Goal: Task Accomplishment & Management: Use online tool/utility

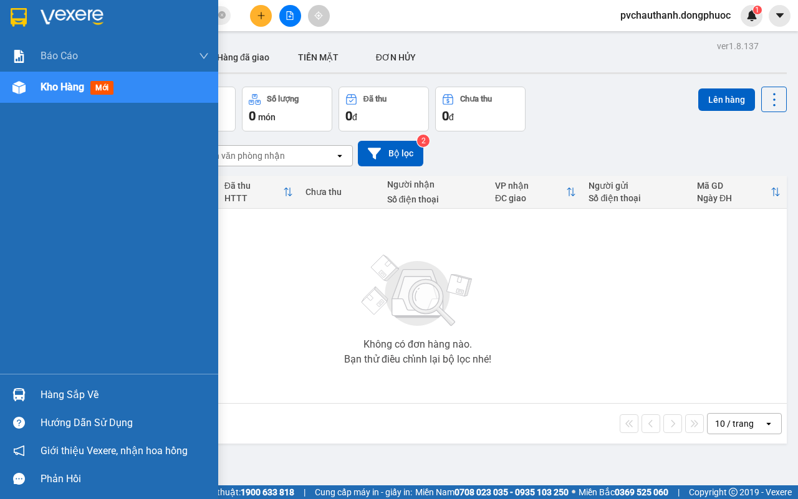
click at [57, 386] on div "Hàng sắp về" at bounding box center [125, 395] width 168 height 19
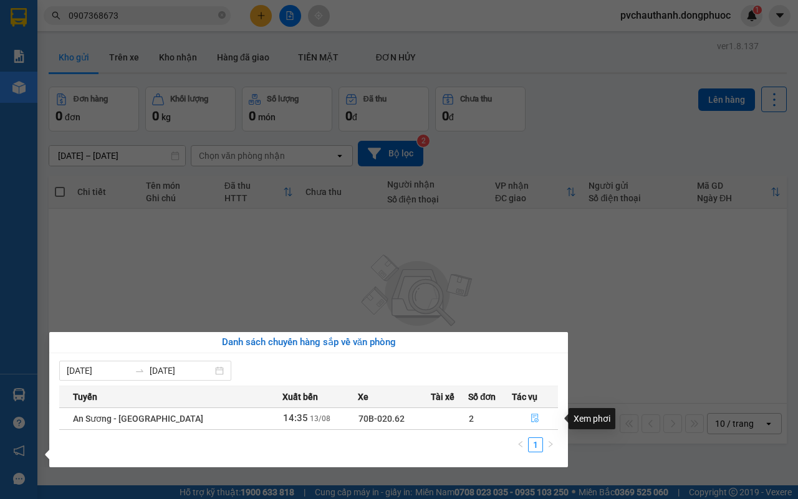
click at [531, 416] on icon "file-done" at bounding box center [534, 418] width 9 height 9
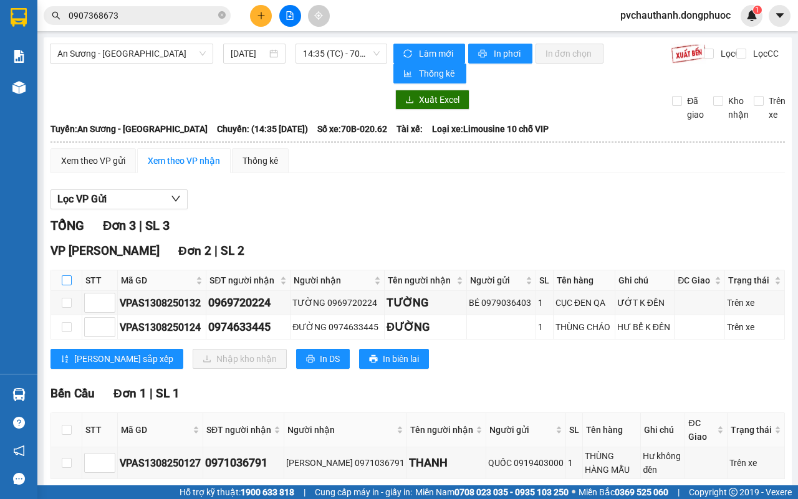
click at [67, 285] on input "checkbox" at bounding box center [67, 280] width 10 height 10
checkbox input "true"
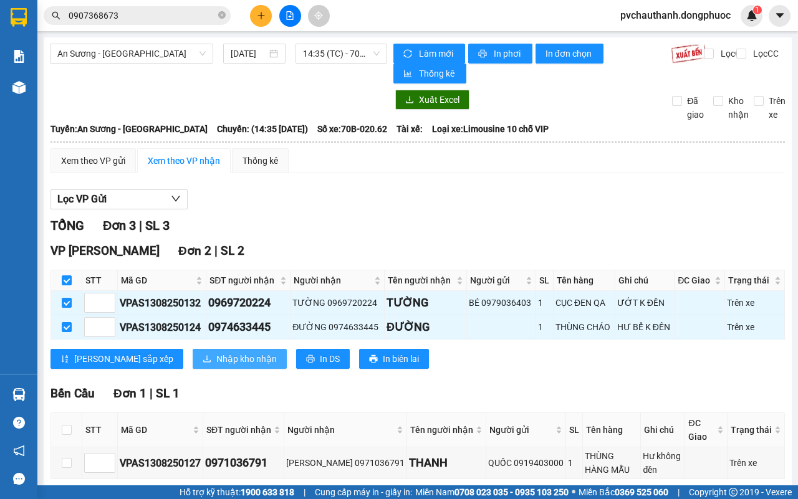
click at [216, 363] on span "Nhập kho nhận" at bounding box center [246, 359] width 60 height 14
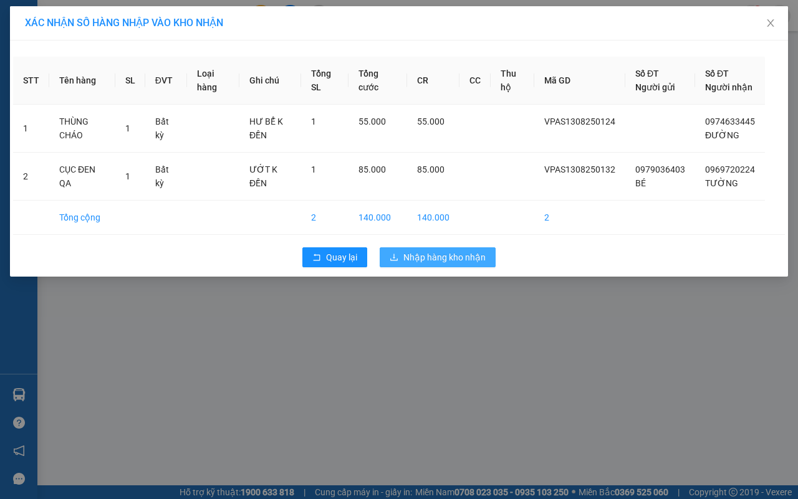
click at [417, 264] on span "Nhập hàng kho nhận" at bounding box center [444, 257] width 82 height 14
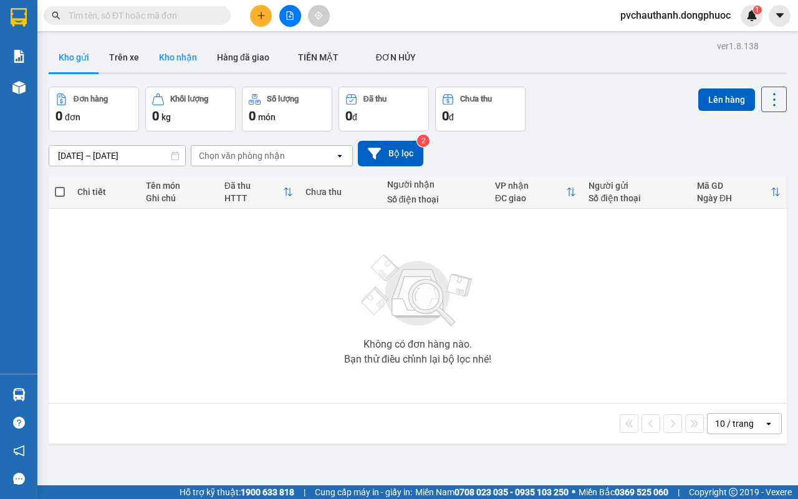
click at [166, 58] on button "Kho nhận" at bounding box center [178, 57] width 58 height 30
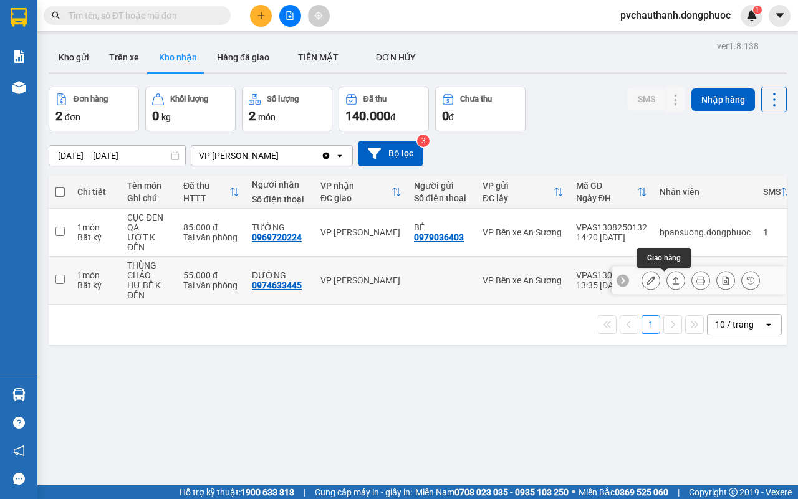
click at [671, 279] on icon at bounding box center [675, 280] width 9 height 9
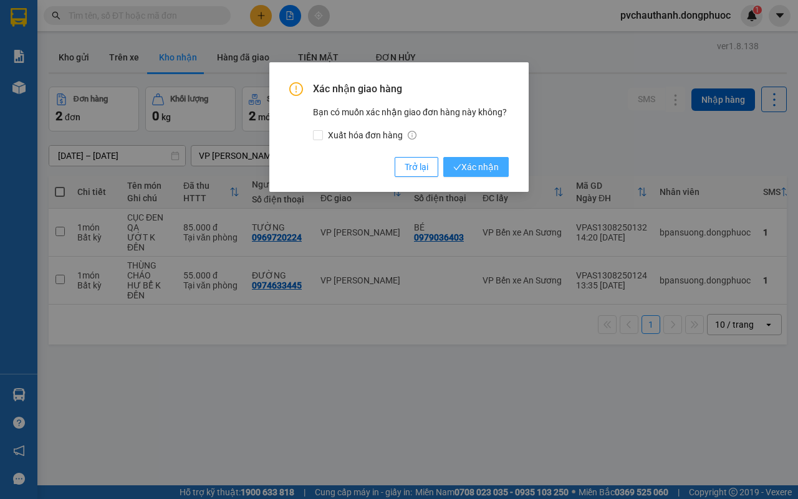
click at [479, 163] on span "Xác nhận" at bounding box center [475, 167] width 45 height 14
